Goal: Navigation & Orientation: Find specific page/section

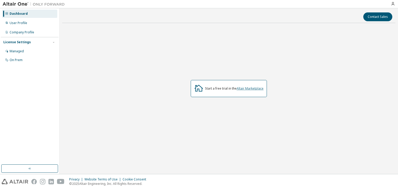
click at [244, 87] on link "Altair Marketplace" at bounding box center [250, 88] width 27 height 4
